Goal: Answer question/provide support: Share knowledge or assist other users

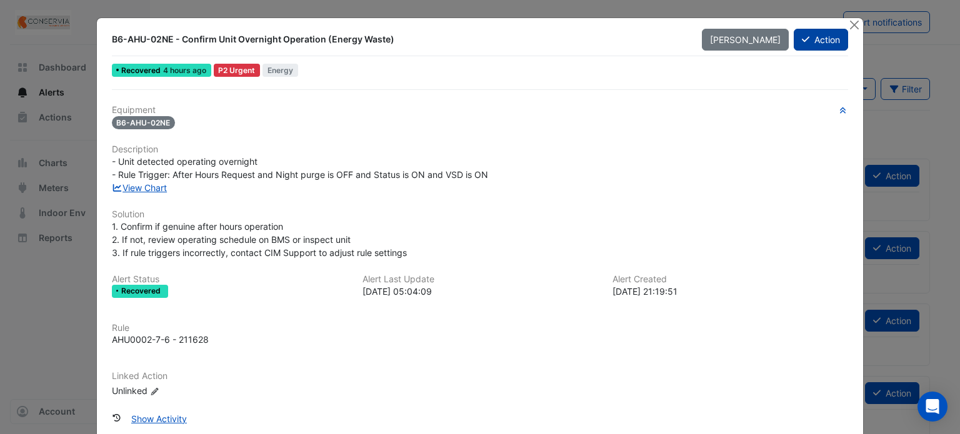
click at [802, 37] on icon at bounding box center [805, 39] width 7 height 9
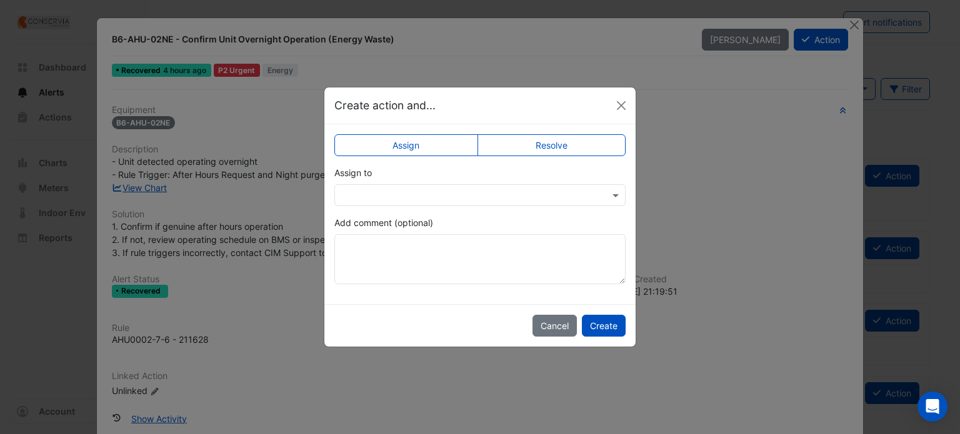
click at [558, 146] on label "Resolve" at bounding box center [551, 145] width 149 height 22
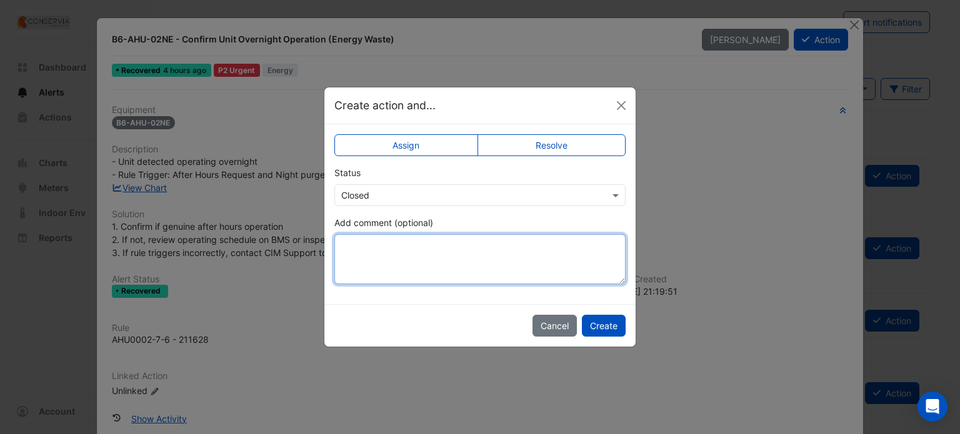
click at [429, 264] on textarea "Add comment (optional)" at bounding box center [479, 259] width 291 height 50
type textarea "*"
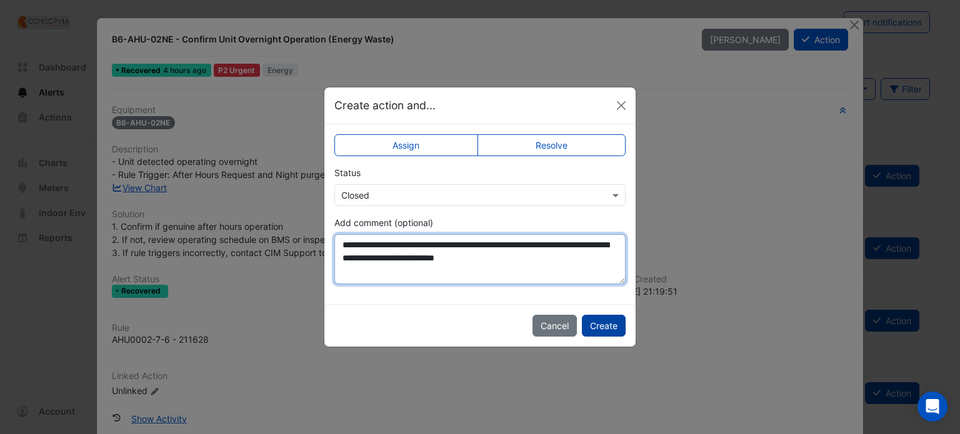
type textarea "**********"
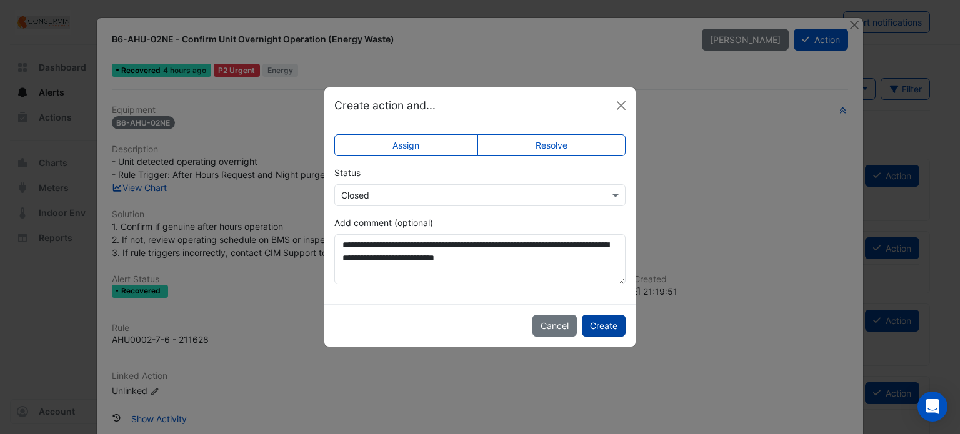
click at [587, 321] on button "Create" at bounding box center [604, 326] width 44 height 22
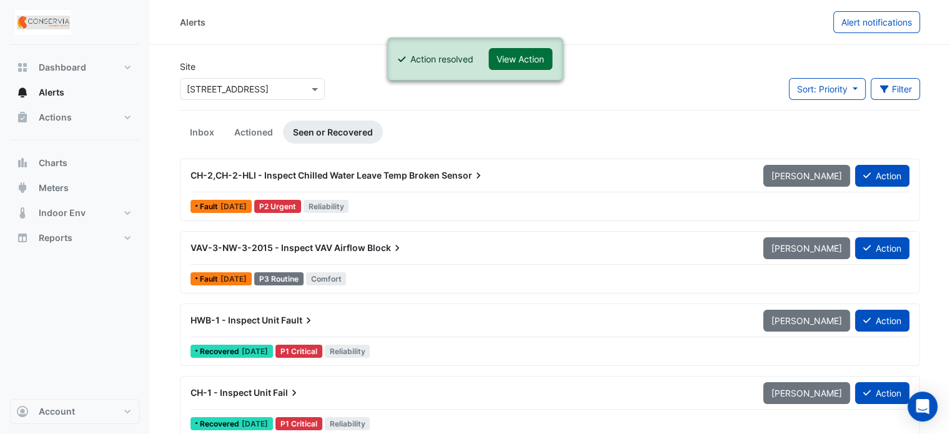
click at [497, 62] on button "View Action" at bounding box center [521, 59] width 64 height 22
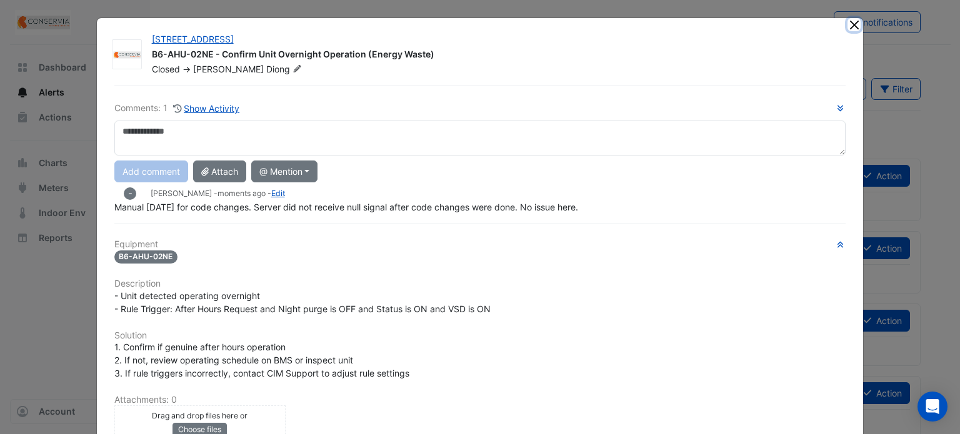
click at [847, 30] on button "Close" at bounding box center [853, 24] width 13 height 13
